Goal: Find specific page/section: Find specific page/section

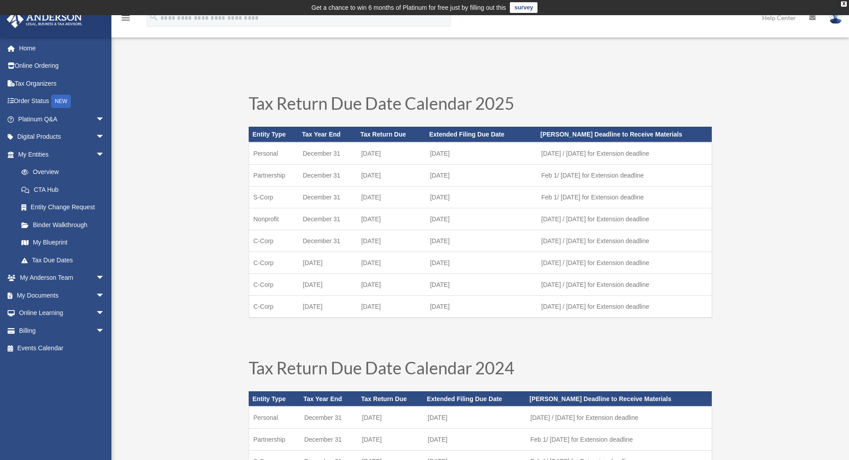
scroll to position [45, 0]
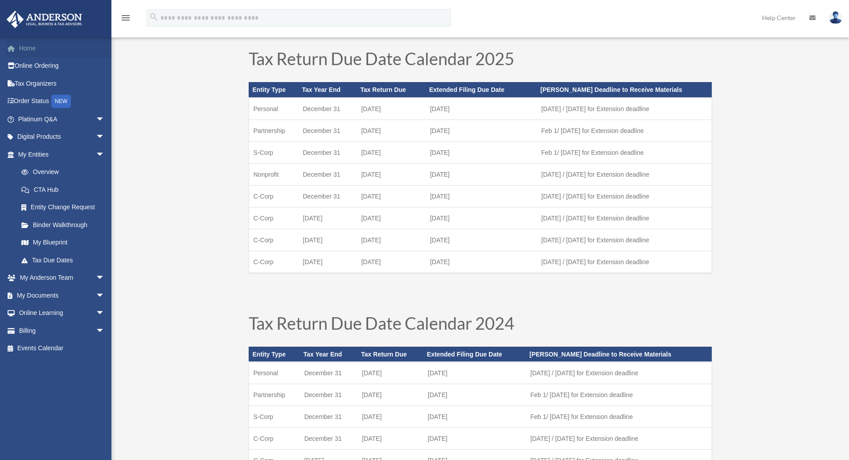
click at [41, 45] on link "Home" at bounding box center [62, 48] width 112 height 18
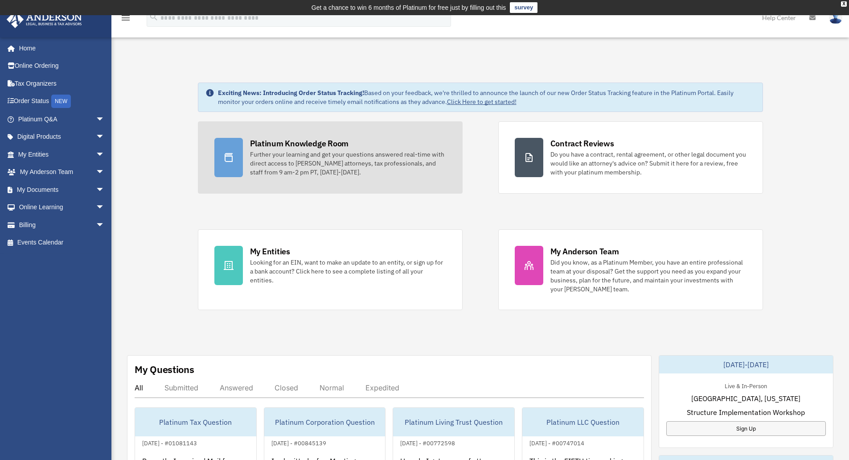
click at [282, 144] on div "Platinum Knowledge Room" at bounding box center [299, 143] width 99 height 11
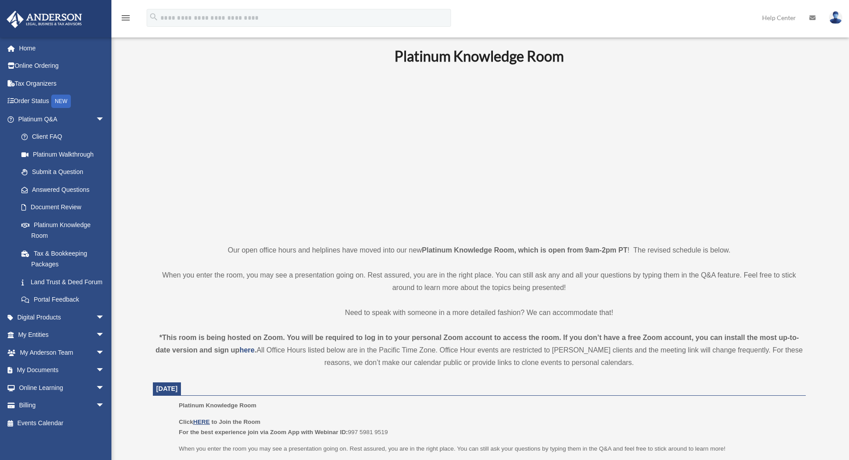
scroll to position [45, 0]
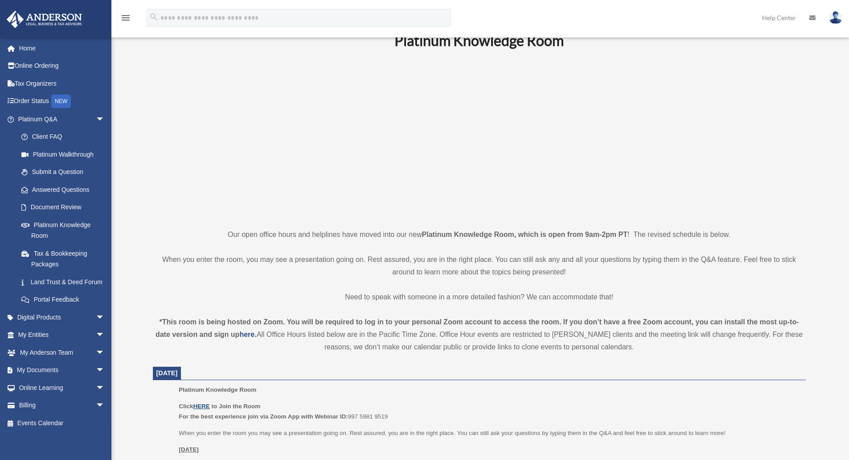
click at [200, 404] on u "HERE" at bounding box center [201, 405] width 16 height 7
